Goal: Information Seeking & Learning: Find specific fact

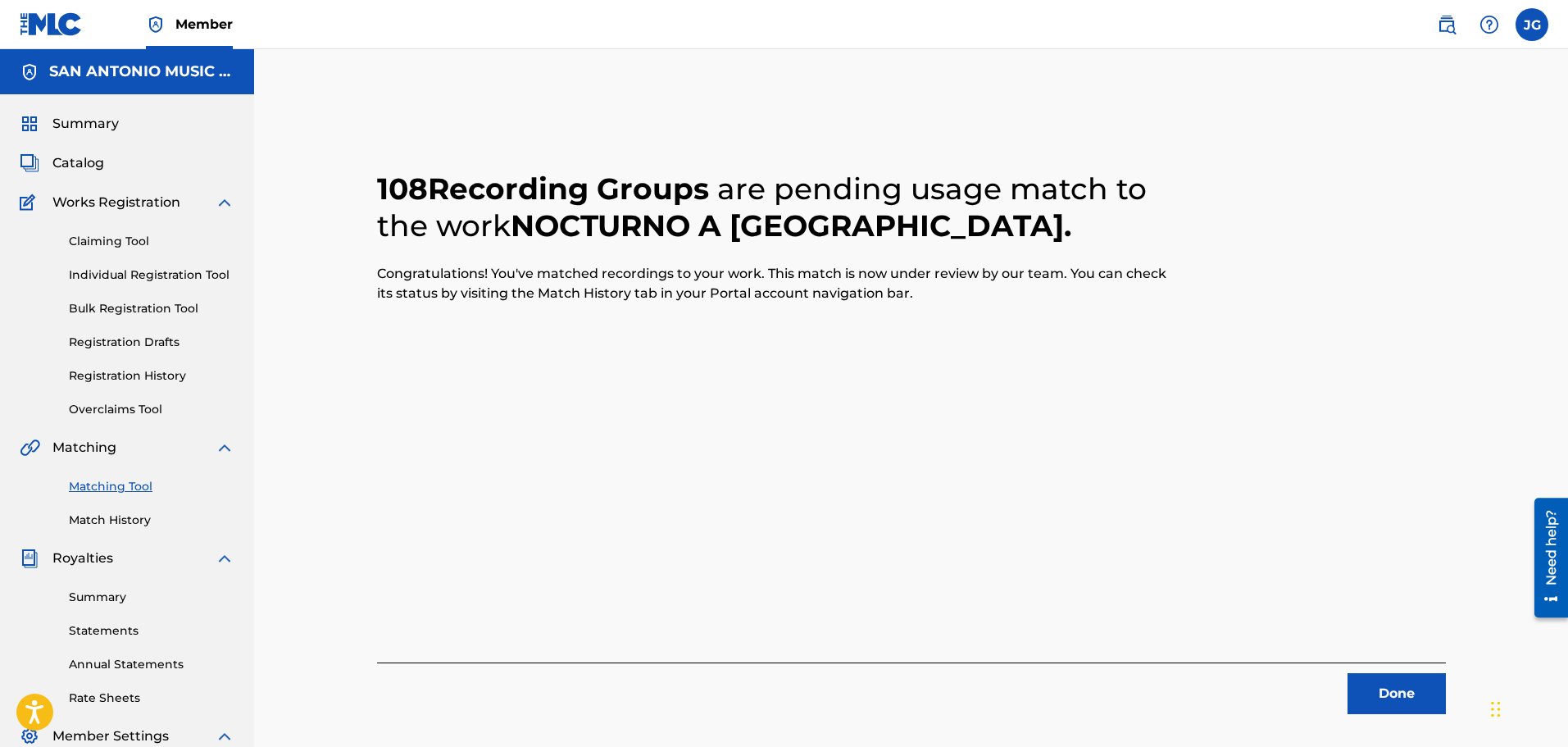
click at [1441, 26] on img at bounding box center [1446, 24] width 19 height 19
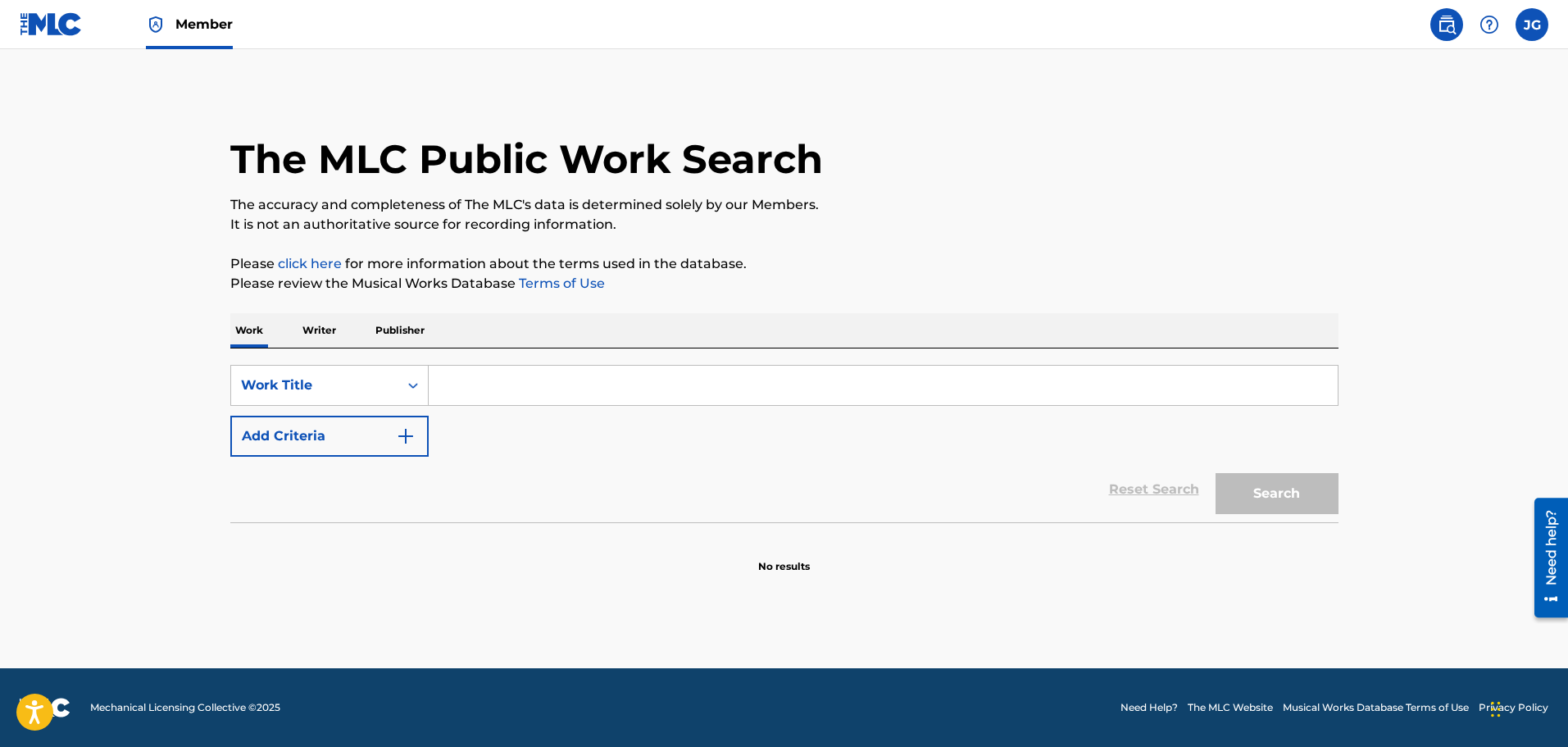
click at [475, 372] on input "Search Form" at bounding box center [883, 385] width 909 height 40
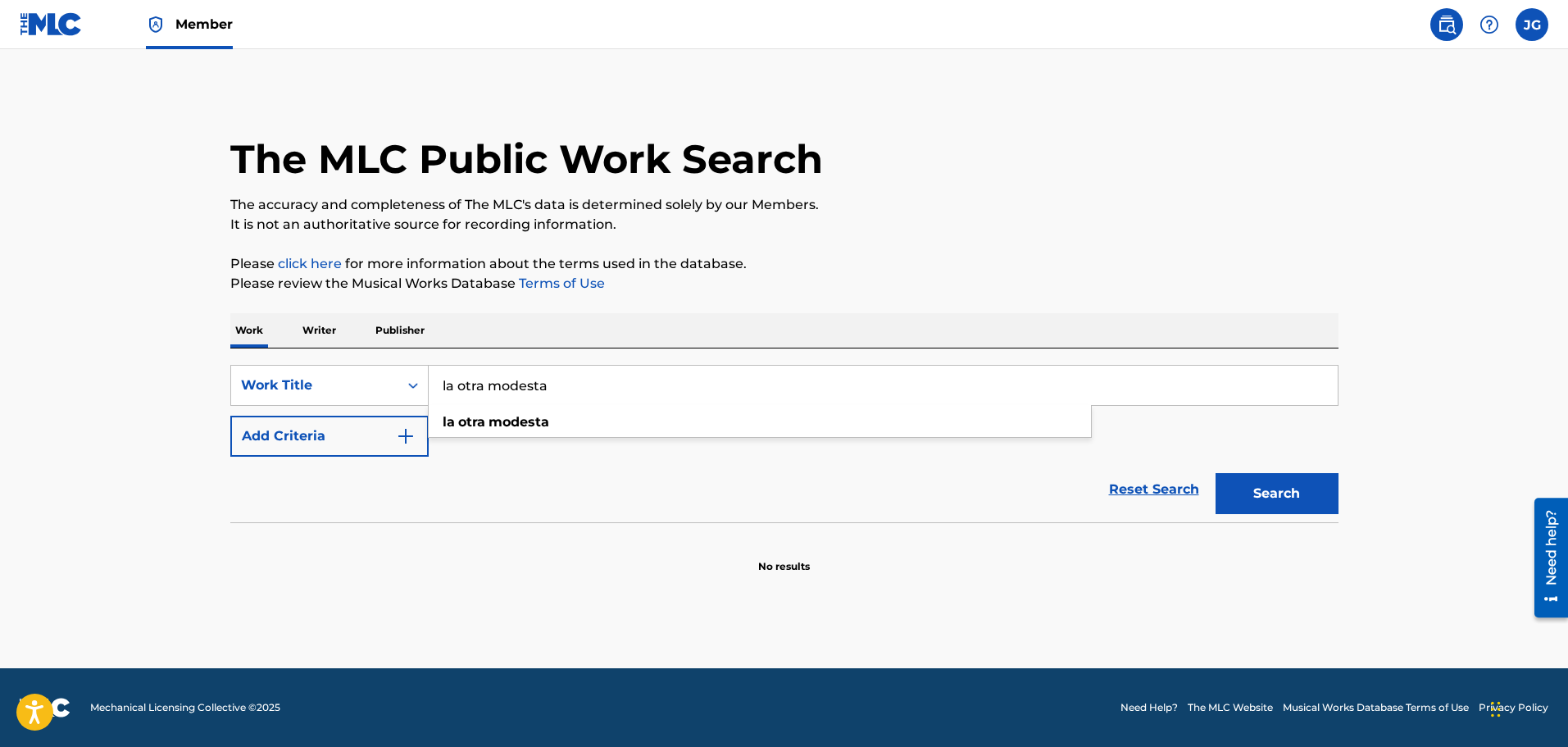
type input "la otra modesta"
click at [1216, 473] on button "Search" at bounding box center [1277, 493] width 123 height 41
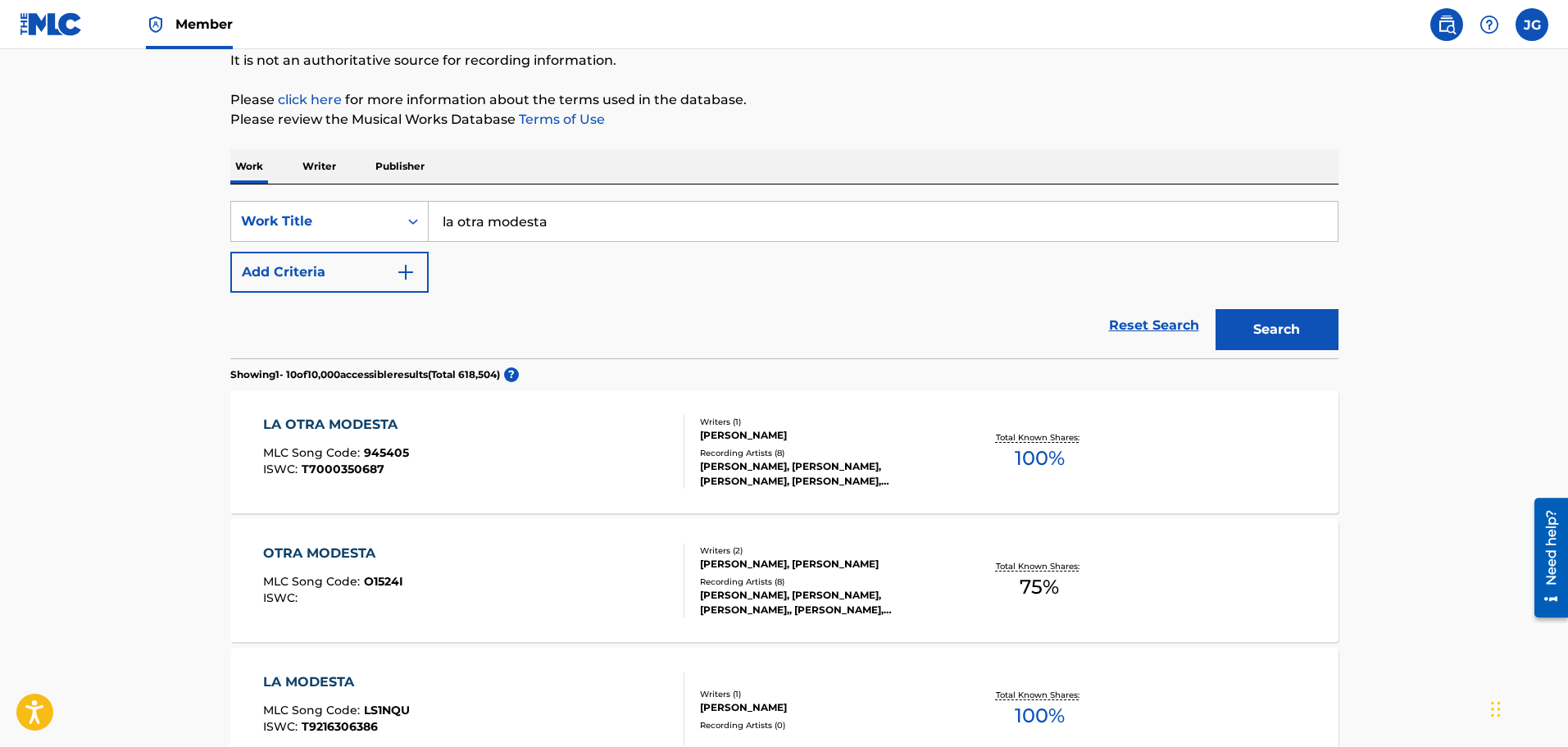
scroll to position [246, 0]
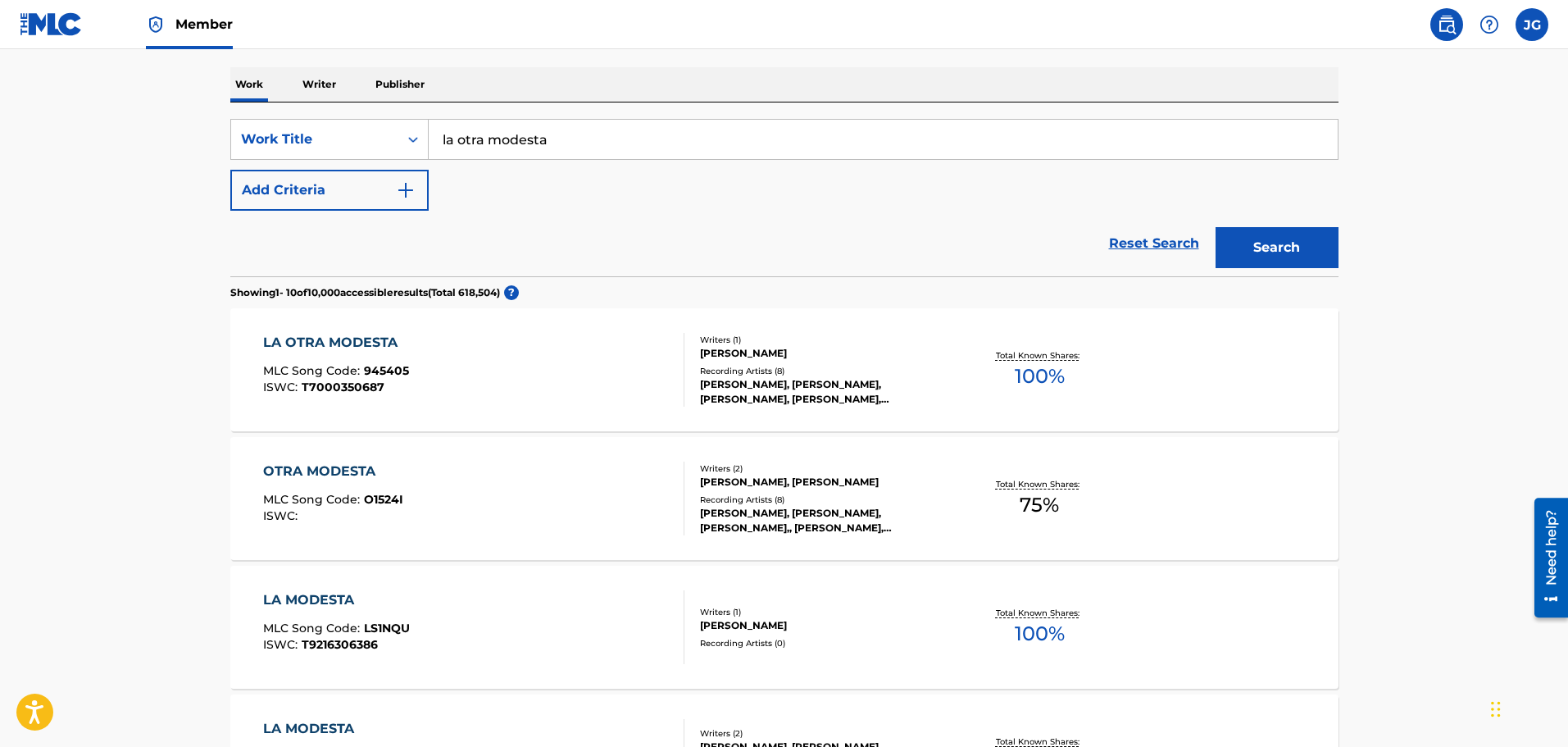
click at [475, 343] on div "LA OTRA MODESTA MLC Song Code : 945405 ISWC : T7000350687" at bounding box center [473, 370] width 421 height 74
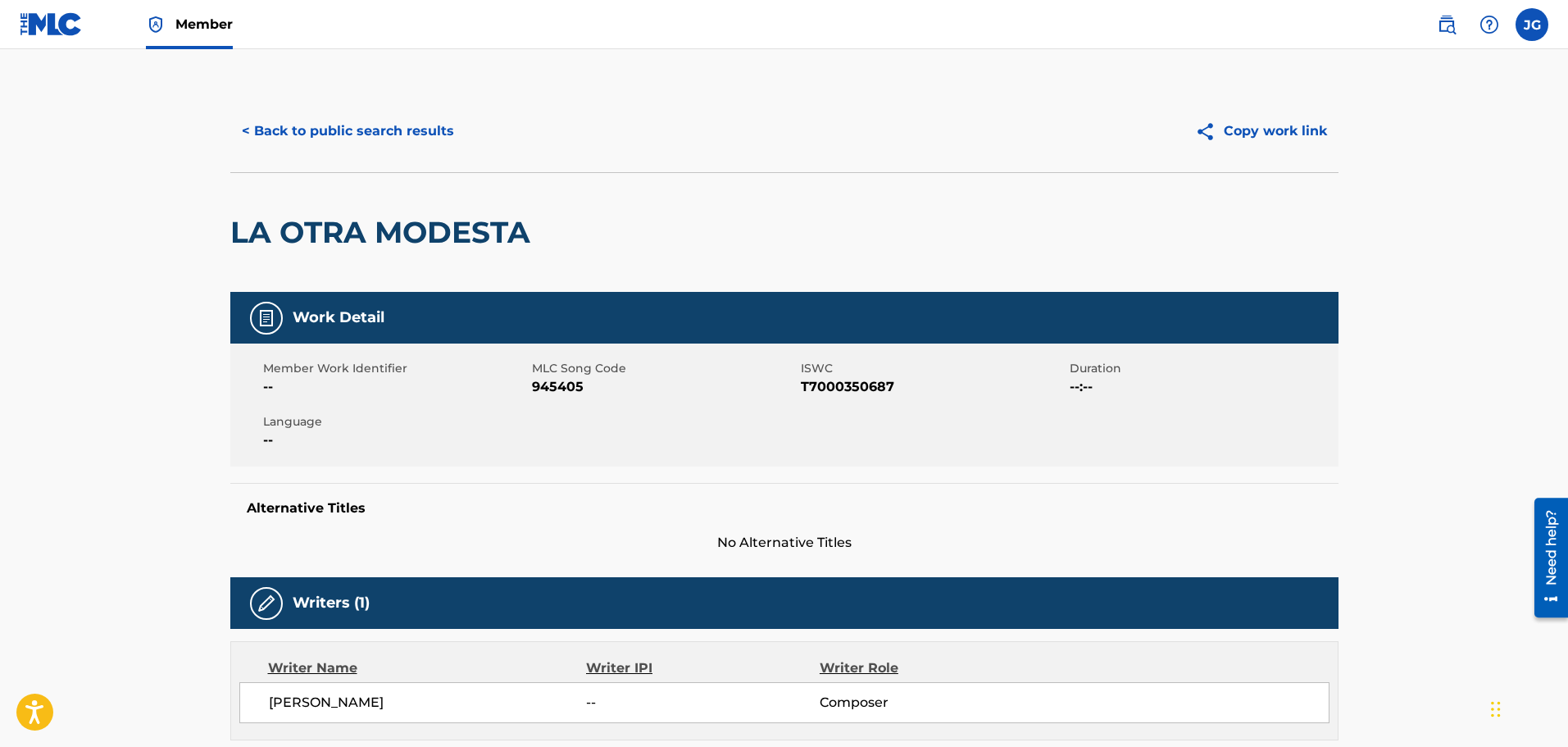
click at [357, 130] on button "< Back to public search results" at bounding box center [348, 131] width 235 height 41
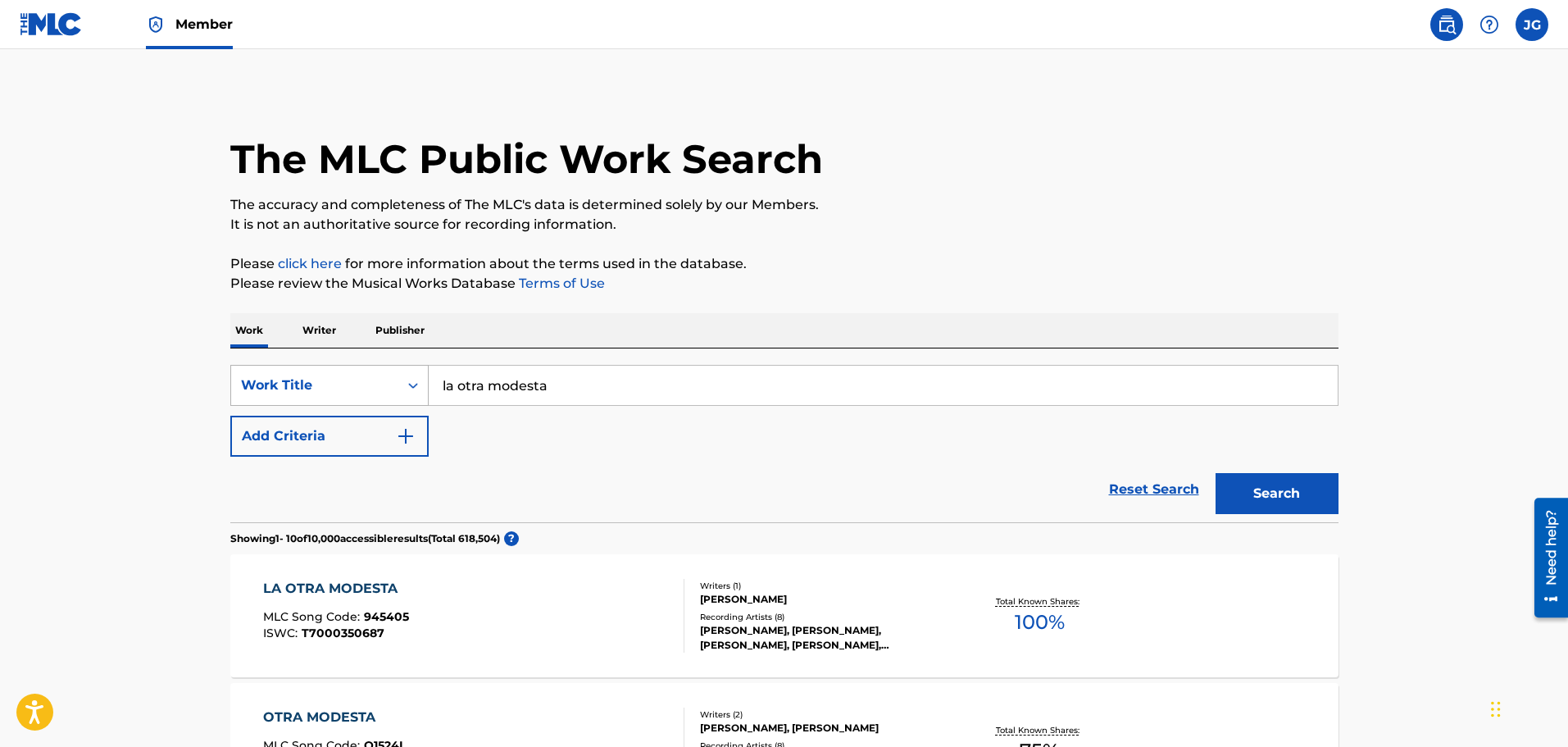
scroll to position [246, 0]
